Goal: Transaction & Acquisition: Purchase product/service

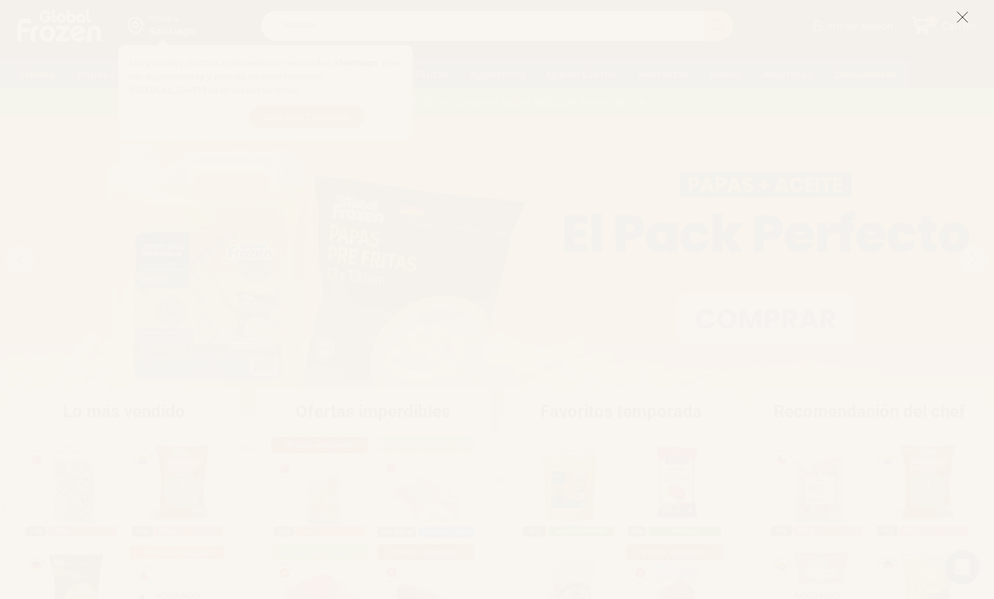
click at [965, 15] on icon at bounding box center [962, 17] width 13 height 13
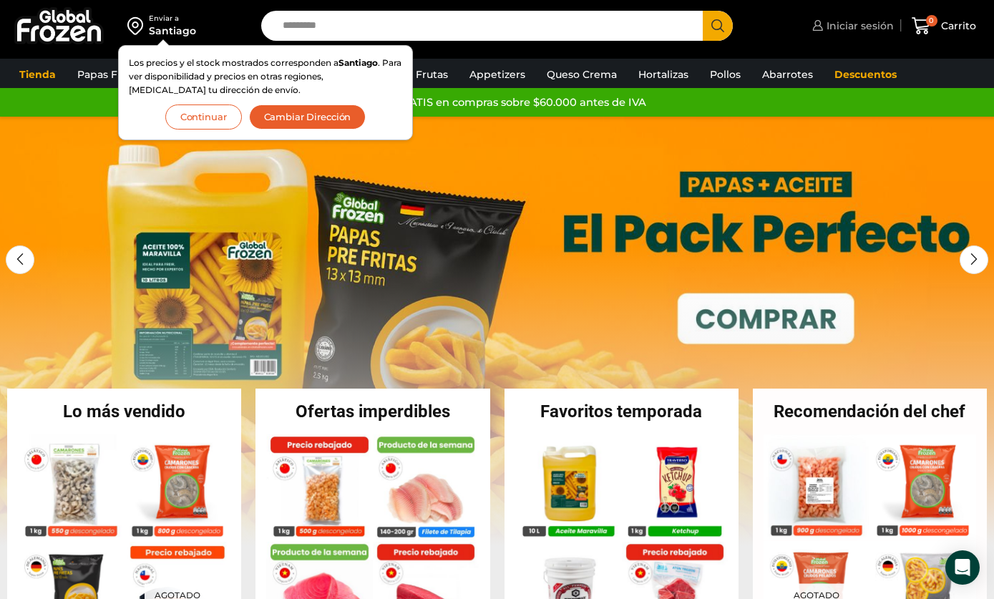
click at [860, 30] on span "Iniciar sesión" at bounding box center [858, 26] width 71 height 14
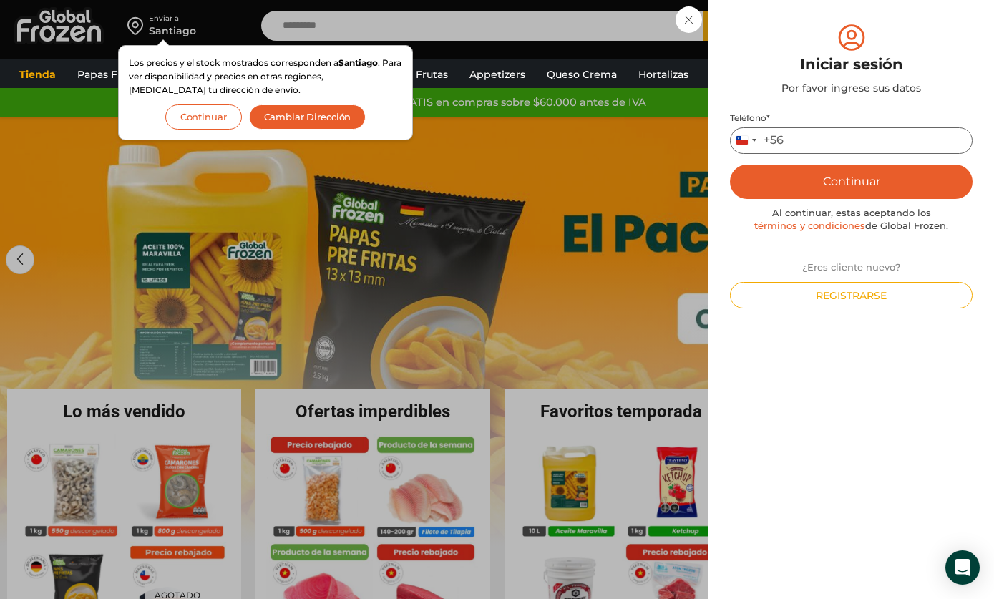
click at [946, 140] on input "Teléfono *" at bounding box center [851, 140] width 243 height 26
click at [809, 23] on div "Iniciar sesión Mi cuenta Login Register Iniciar sesión Por favor ingrese sus da…" at bounding box center [851, 25] width 85 height 29
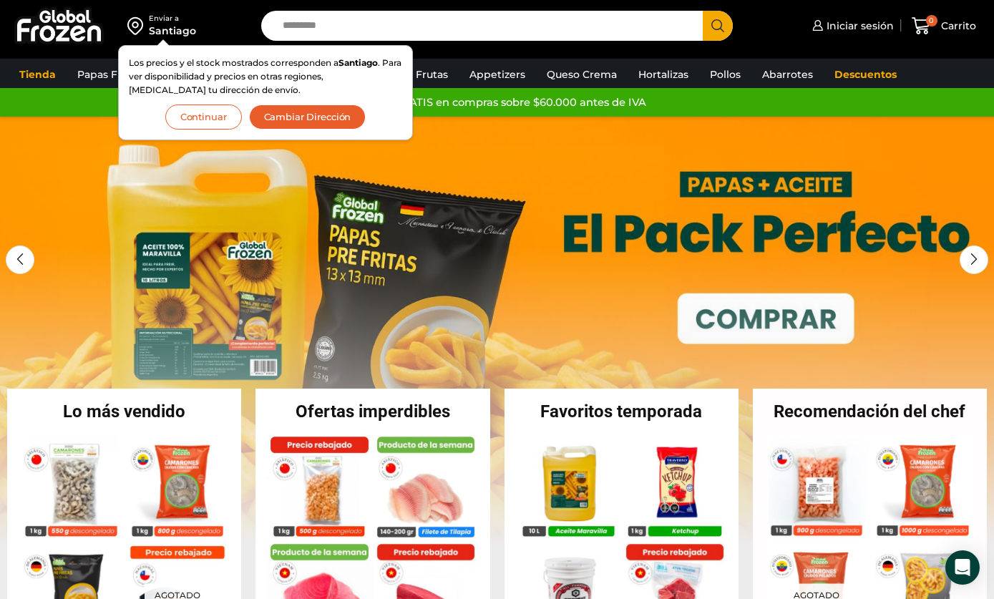
scroll to position [24, 0]
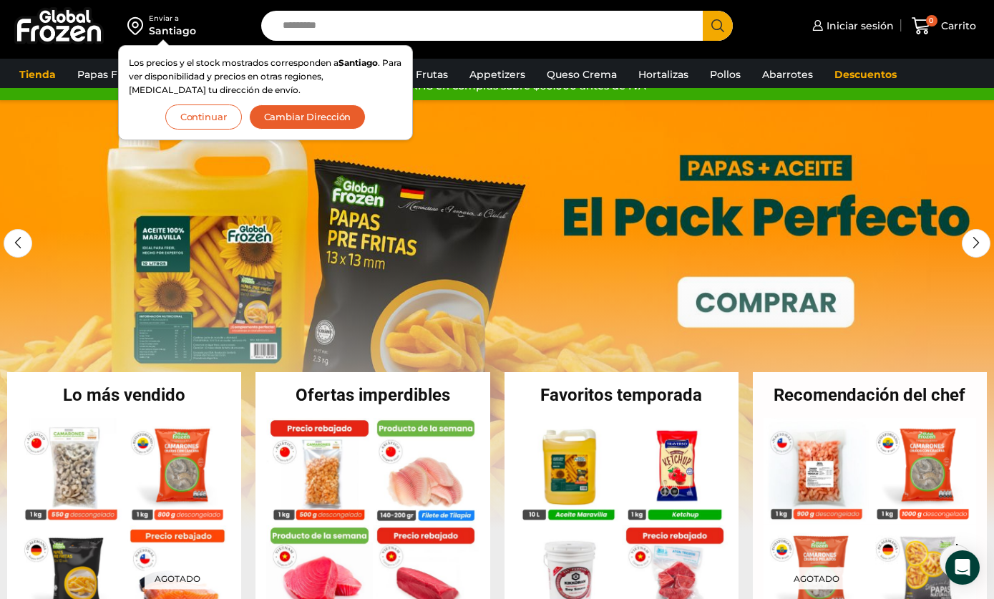
click at [826, 338] on link "1 / 3" at bounding box center [497, 314] width 994 height 429
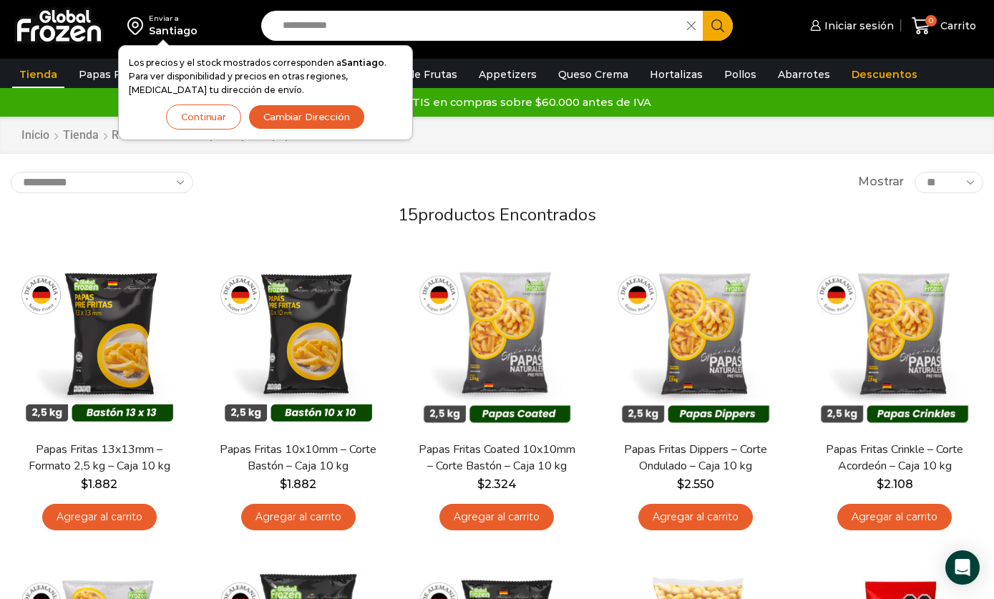
click at [65, 9] on img at bounding box center [58, 25] width 89 height 37
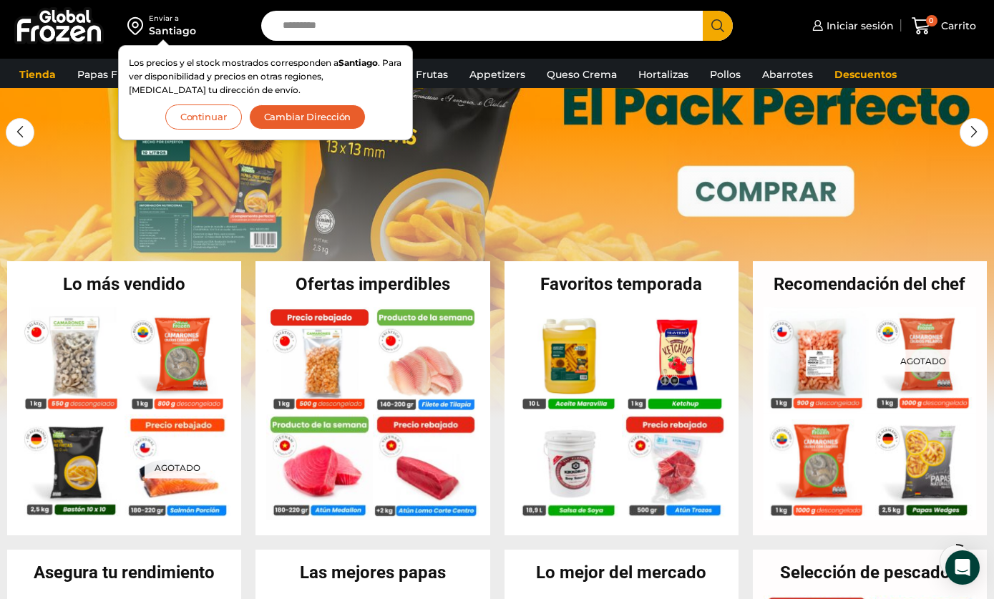
scroll to position [168, 0]
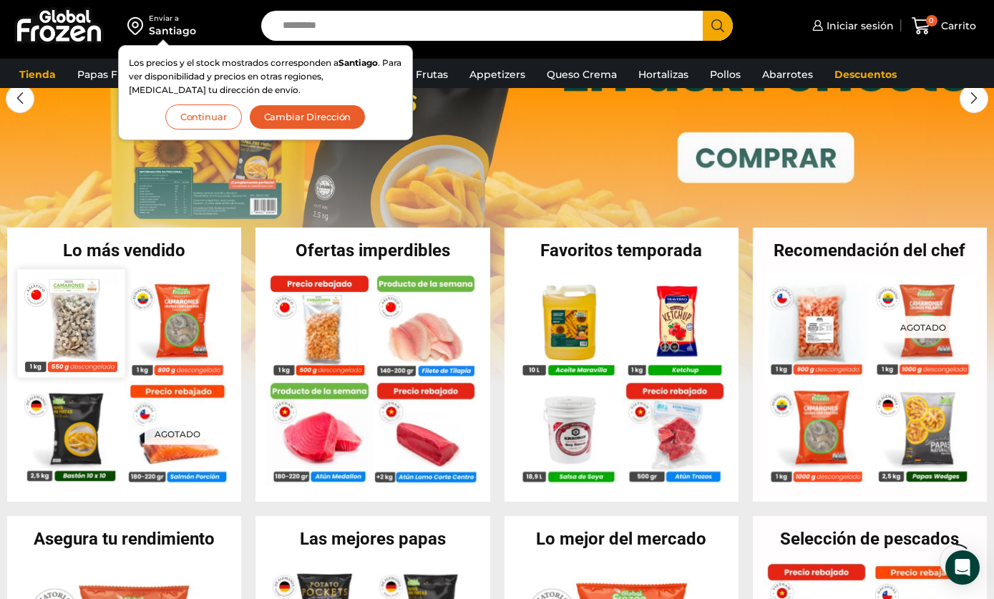
click at [88, 341] on img at bounding box center [70, 322] width 107 height 107
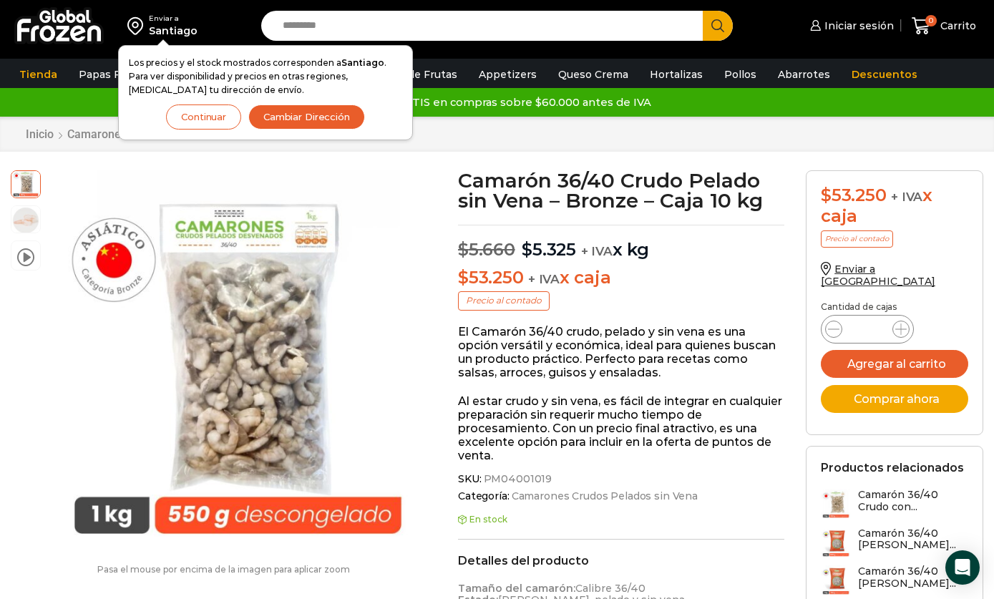
click at [198, 117] on button "Continuar" at bounding box center [203, 116] width 75 height 25
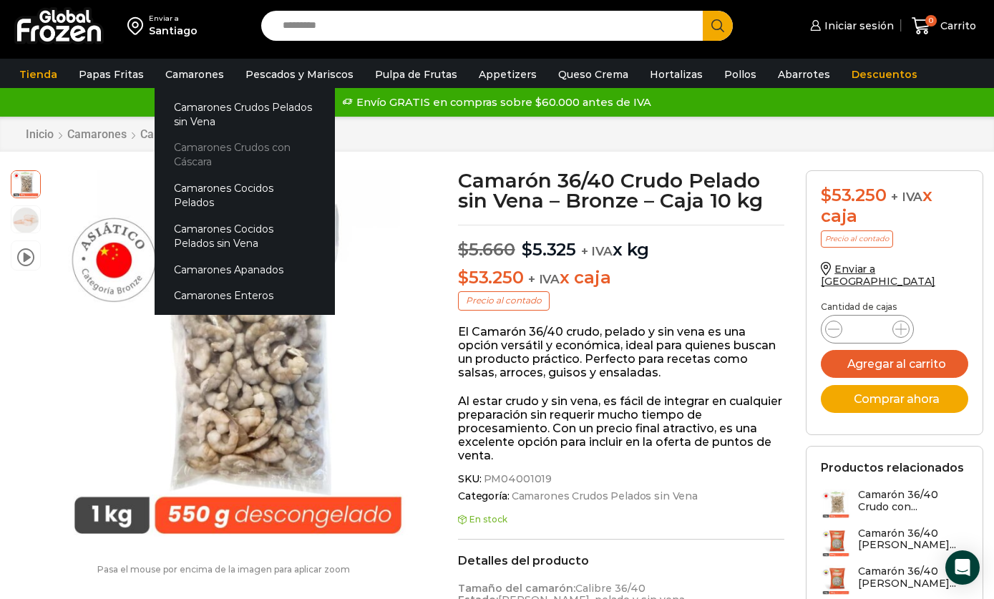
click at [288, 167] on link "Camarones Crudos con Cáscara" at bounding box center [245, 155] width 180 height 41
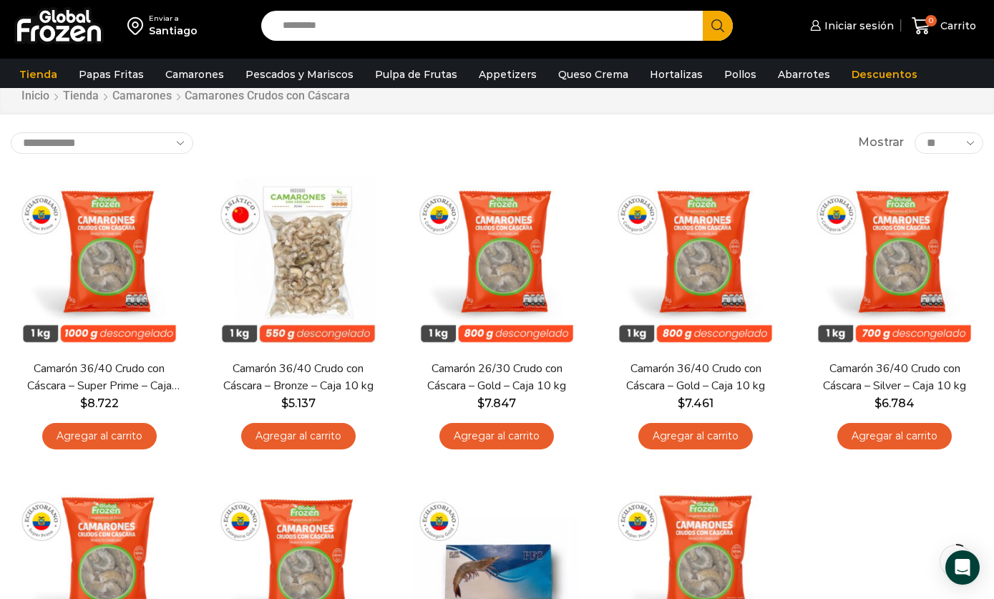
scroll to position [46, 0]
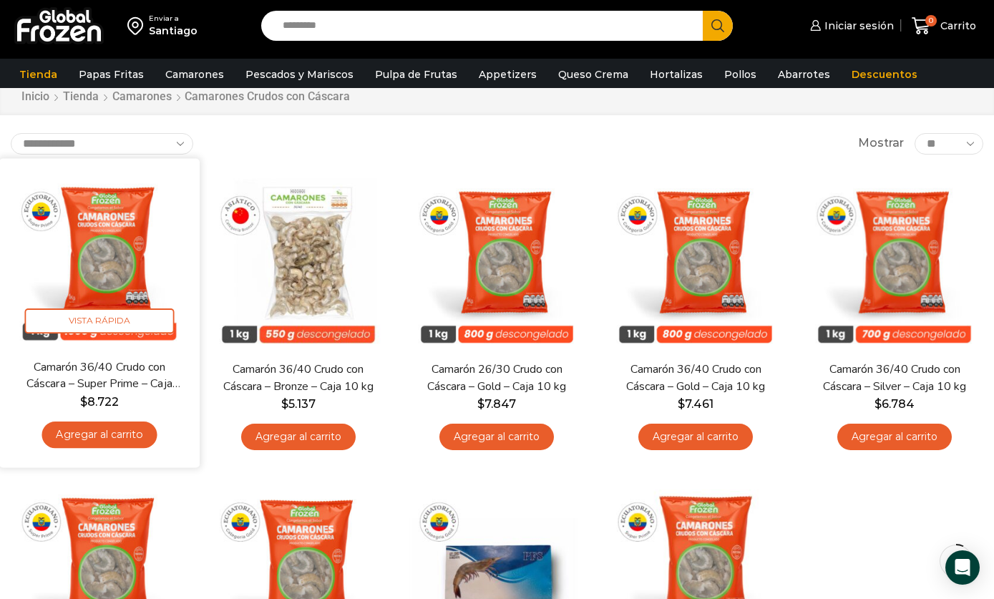
click at [137, 435] on link "Agregar al carrito" at bounding box center [99, 434] width 115 height 26
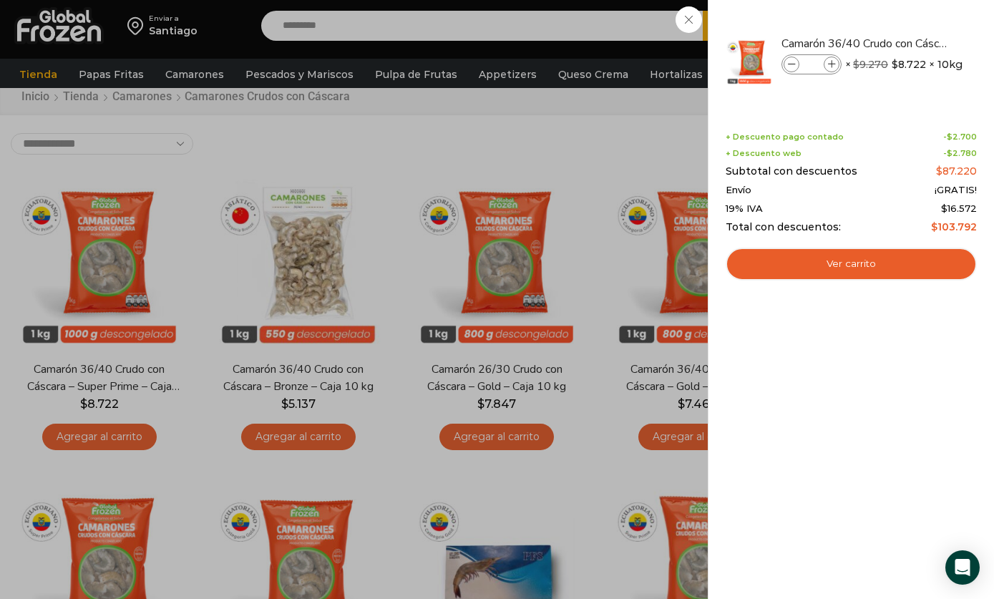
click at [908, 43] on div "1 Carrito 1 1 Shopping Cart *" at bounding box center [944, 26] width 72 height 34
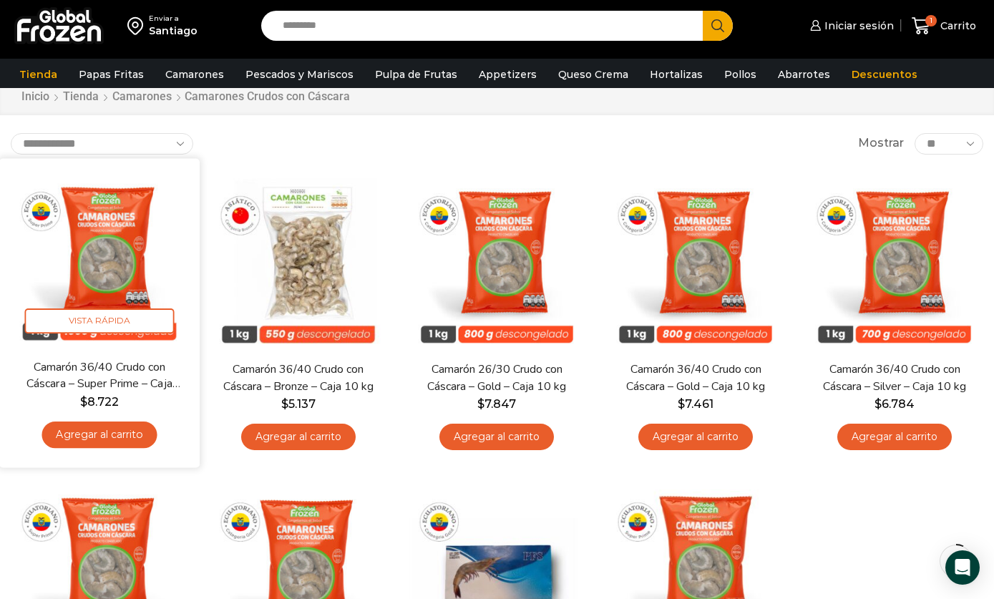
click at [113, 251] on img at bounding box center [99, 258] width 179 height 179
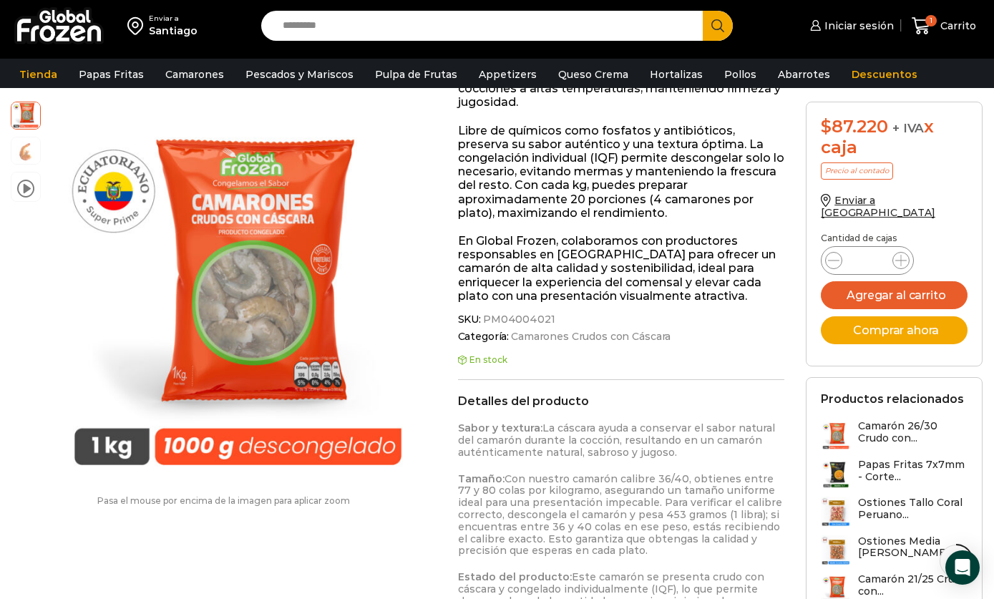
scroll to position [371, 0]
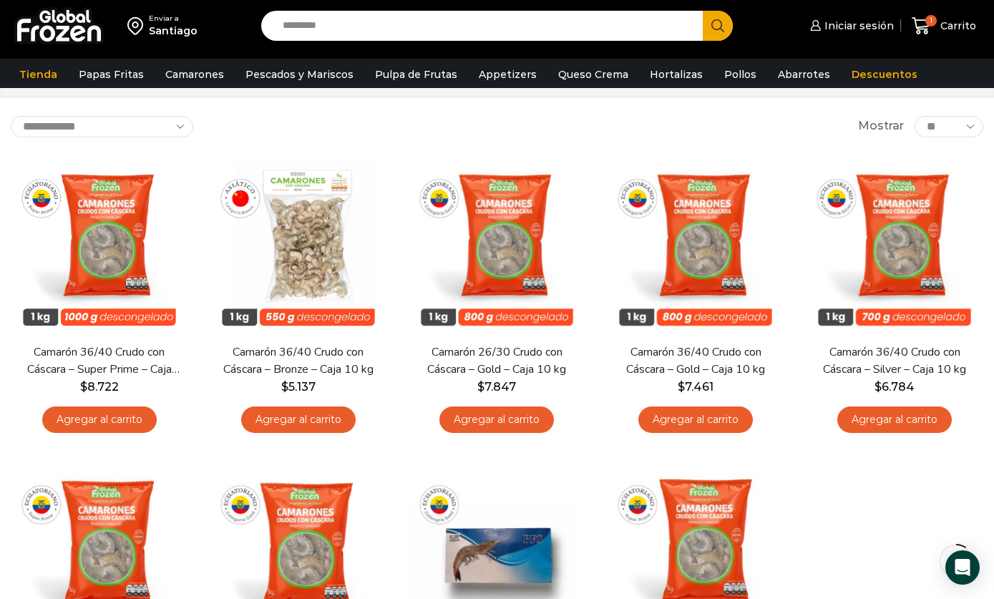
scroll to position [62, 0]
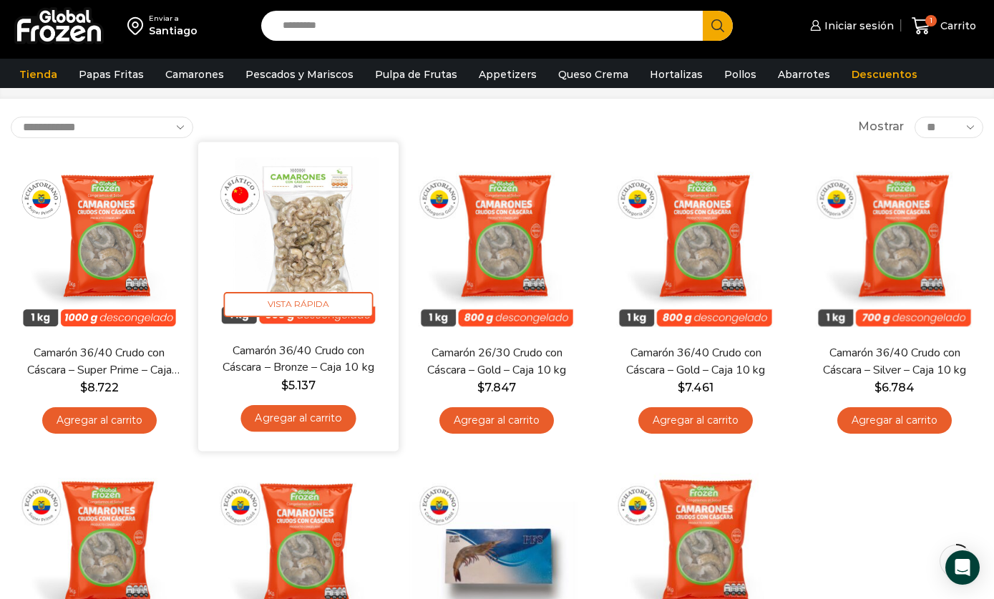
click at [316, 258] on img at bounding box center [298, 241] width 179 height 179
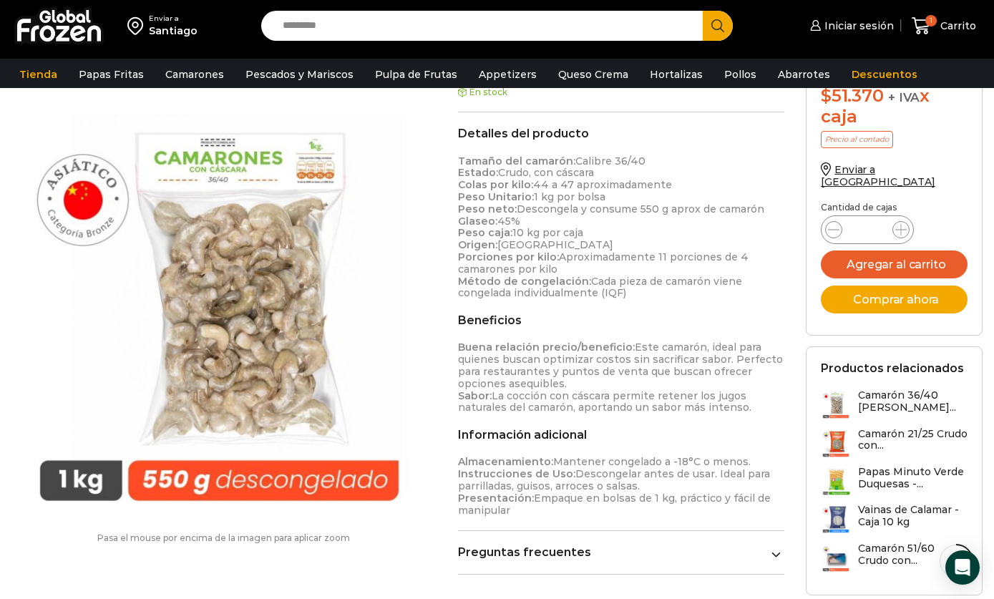
scroll to position [433, 0]
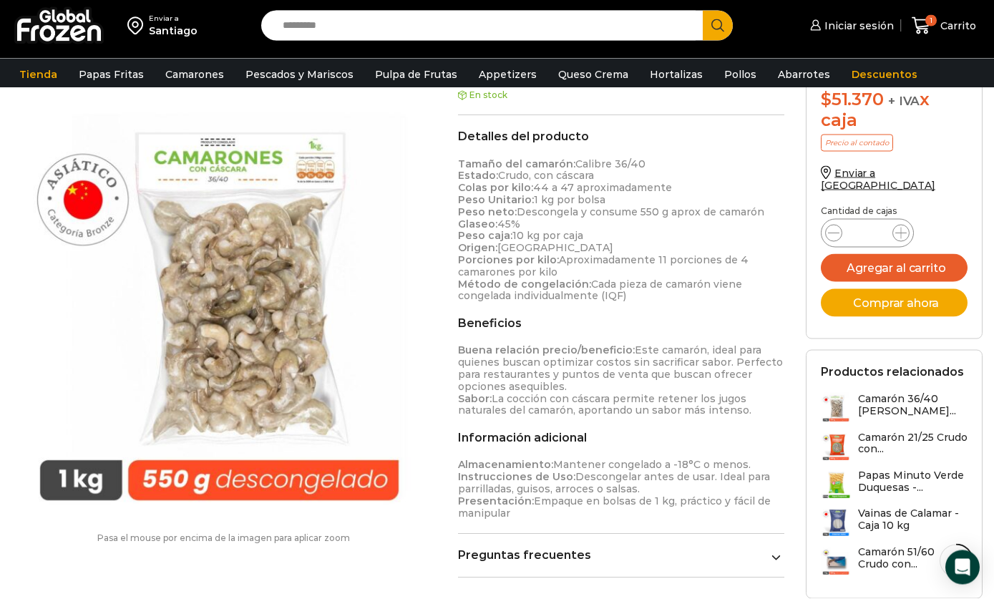
click at [683, 555] on link "Preguntas frecuentes" at bounding box center [621, 556] width 326 height 14
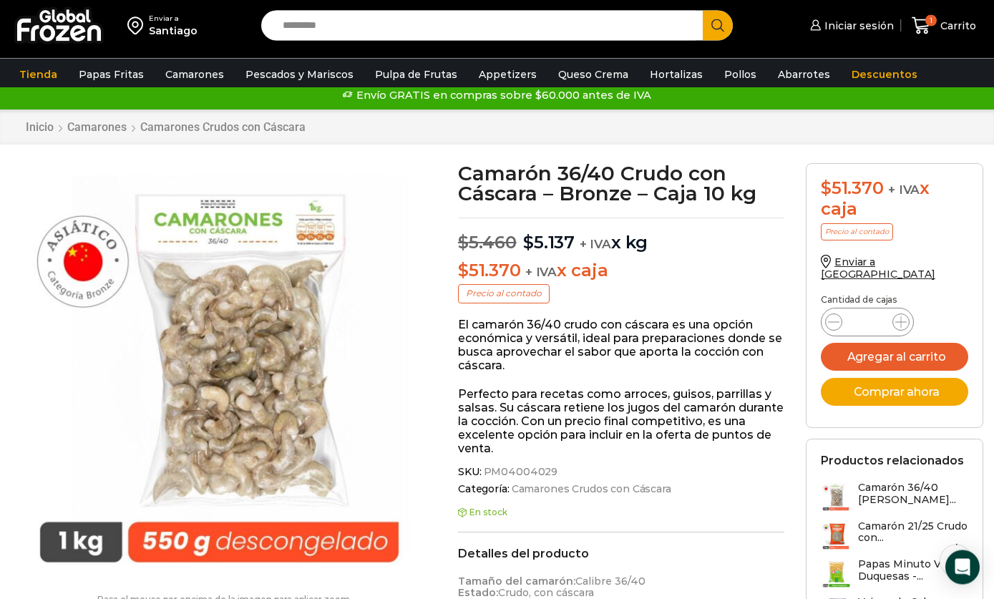
scroll to position [0, 0]
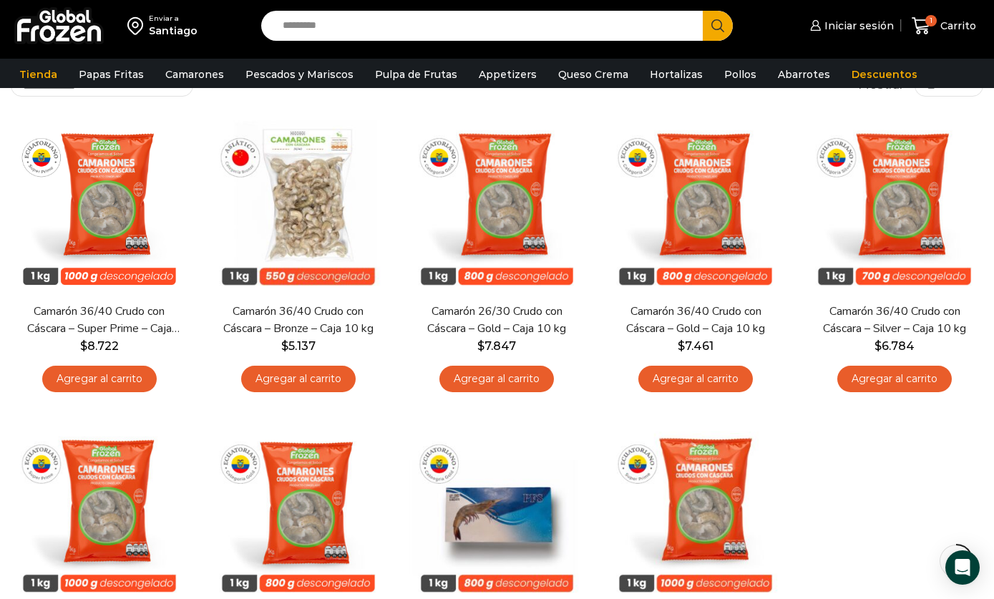
scroll to position [112, 0]
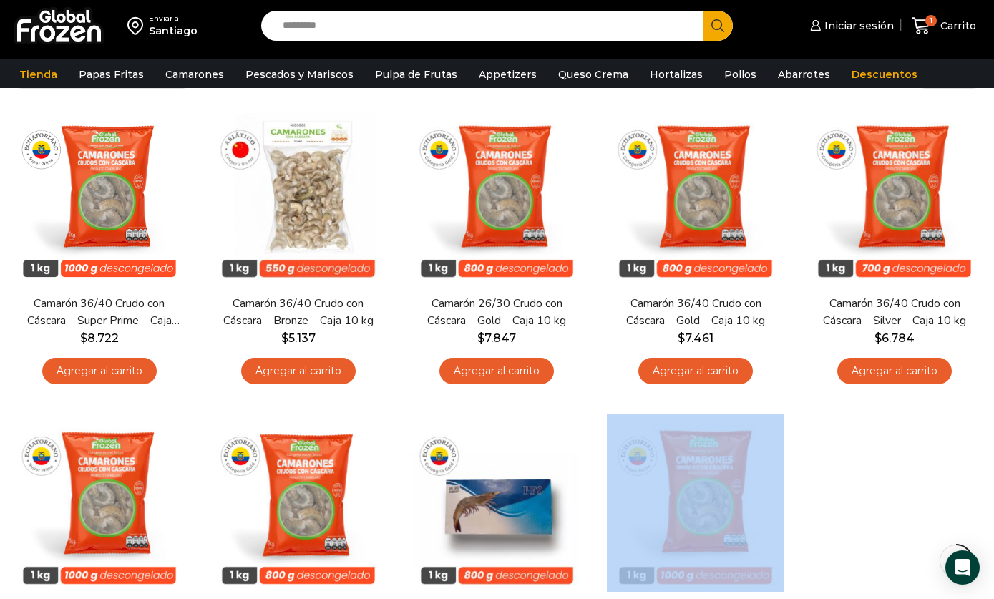
click at [935, 500] on div "En stock Vista Rápida Camarón 36/40 Crudo con Cáscara – Super Prime – Caja 10 k…" at bounding box center [497, 403] width 994 height 613
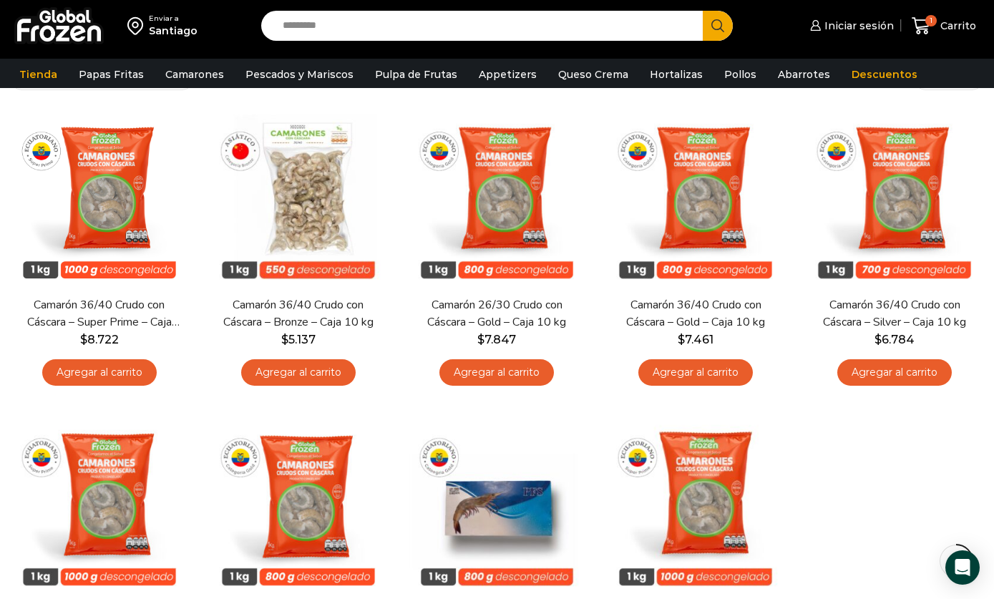
scroll to position [0, 0]
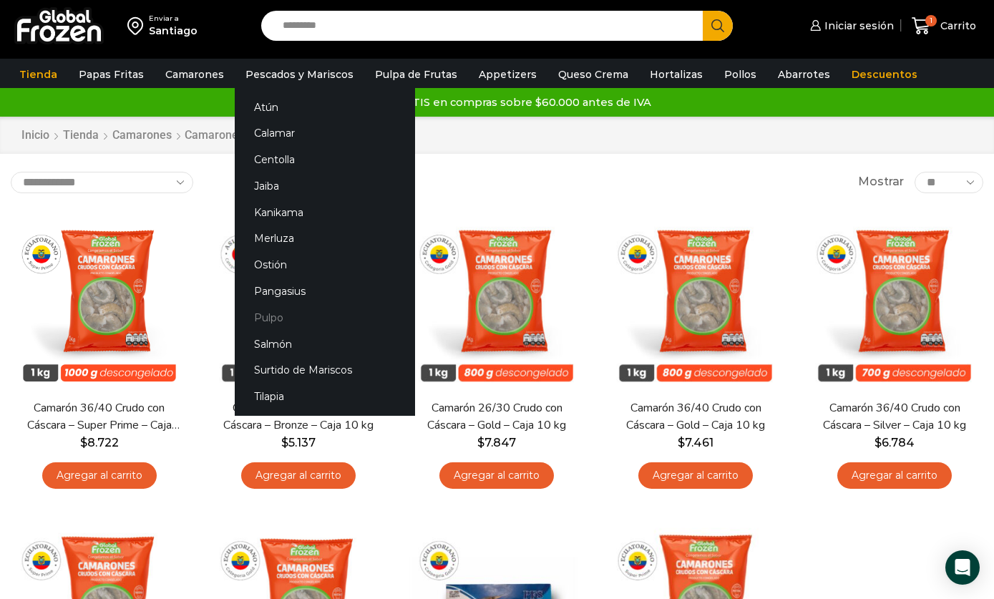
click at [316, 323] on link "Pulpo" at bounding box center [325, 317] width 180 height 26
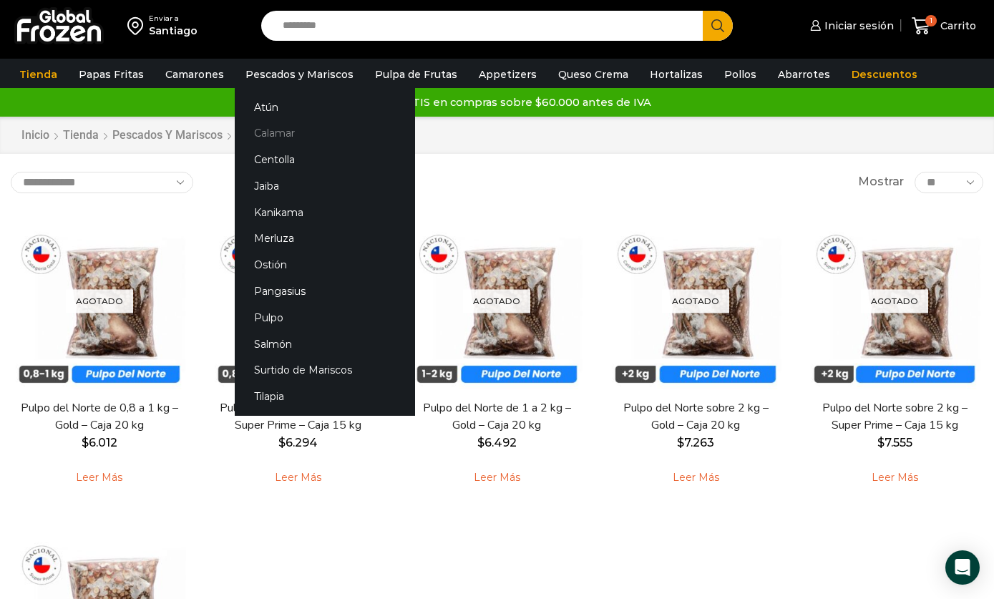
click at [330, 135] on link "Calamar" at bounding box center [325, 133] width 180 height 26
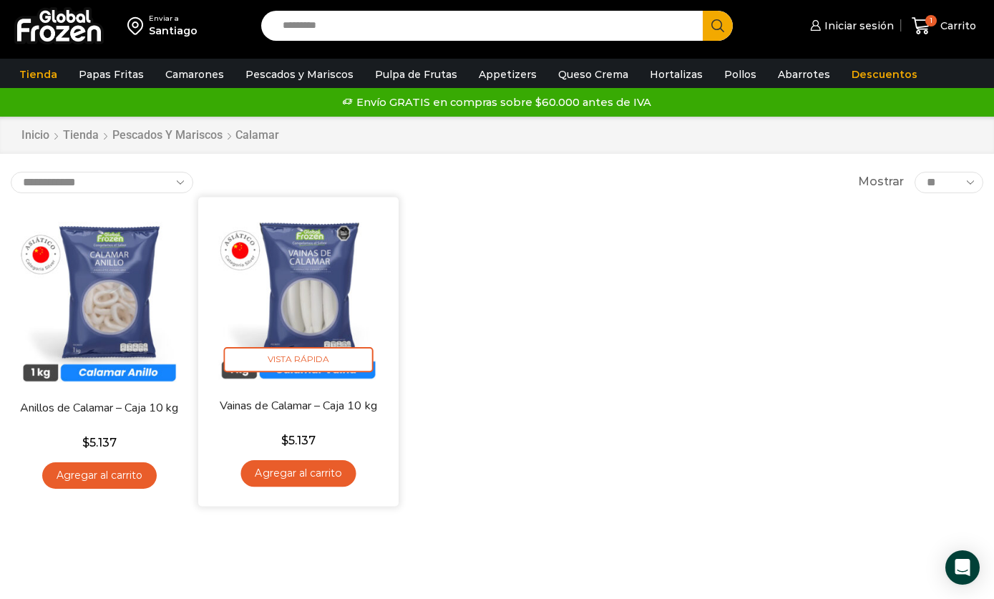
click at [334, 480] on link "Agregar al carrito" at bounding box center [297, 472] width 115 height 26
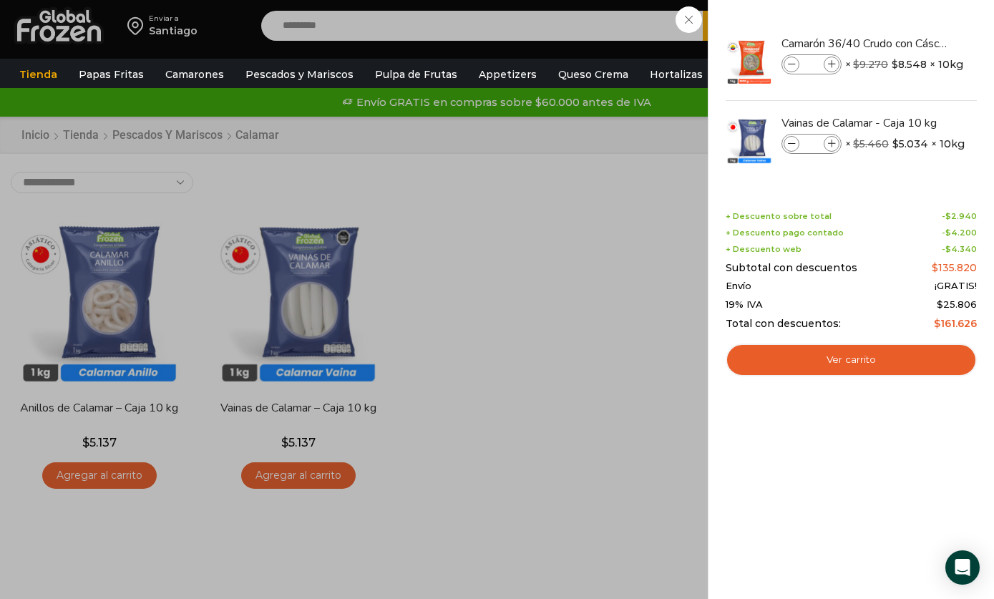
click at [796, 563] on div "2 Shopping Cart Camarón 36/40 Crudo con Cáscara - Super Prime - Caja 10 kg Cama…" at bounding box center [851, 299] width 251 height 556
